Goal: Task Accomplishment & Management: Use online tool/utility

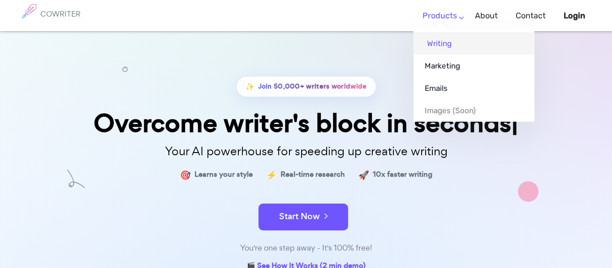
click at [447, 35] on link "Writing" at bounding box center [474, 43] width 121 height 22
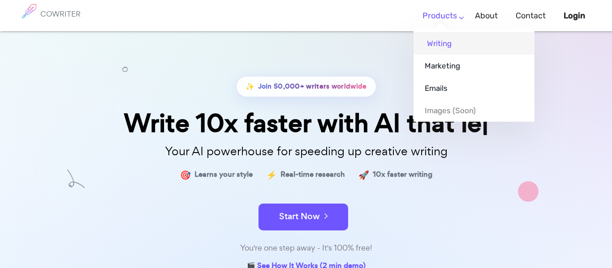
click at [434, 49] on link "Writing" at bounding box center [474, 43] width 121 height 22
